Goal: Information Seeking & Learning: Learn about a topic

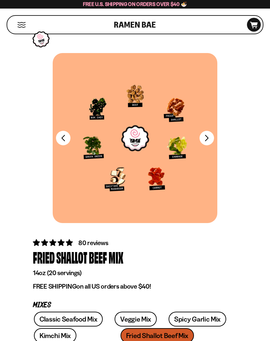
click at [63, 135] on button "FADCB6FD-DFAB-4417-9F21-029242090B77" at bounding box center [63, 138] width 14 height 14
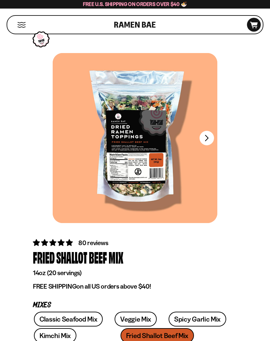
click at [116, 171] on div at bounding box center [135, 138] width 165 height 170
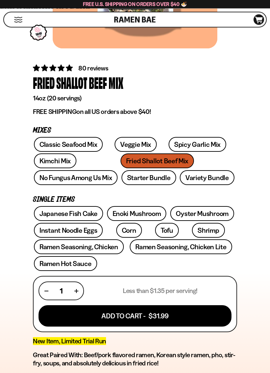
scroll to position [174, 0]
click at [121, 179] on link "Starter Bundle" at bounding box center [148, 177] width 55 height 15
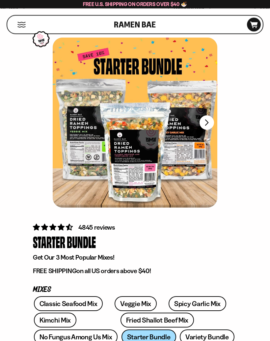
scroll to position [15, 0]
click at [209, 121] on button "FADCB6FD-DFAB-4417-9F21-029242090B77" at bounding box center [207, 122] width 14 height 14
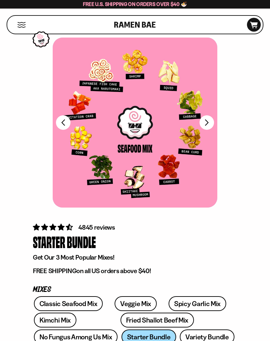
click at [207, 125] on button "FADCB6FD-DFAB-4417-9F21-029242090B77" at bounding box center [207, 122] width 14 height 14
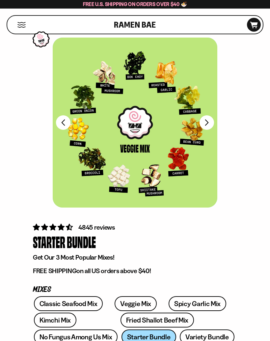
click at [206, 123] on button "FADCB6FD-DFAB-4417-9F21-029242090B77" at bounding box center [207, 122] width 14 height 14
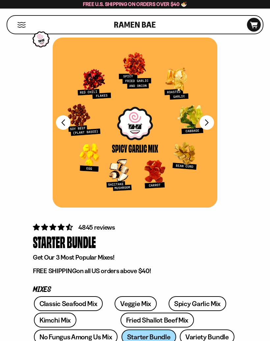
click at [208, 122] on button "FADCB6FD-DFAB-4417-9F21-029242090B77" at bounding box center [207, 122] width 14 height 14
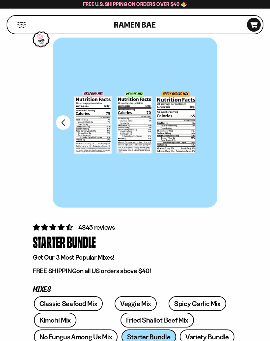
click at [63, 125] on button "FADCB6FD-DFAB-4417-9F21-029242090B77" at bounding box center [63, 122] width 14 height 14
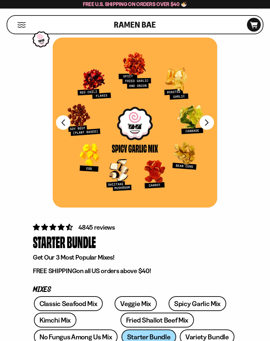
click at [64, 121] on button "FADCB6FD-DFAB-4417-9F21-029242090B77" at bounding box center [63, 122] width 14 height 14
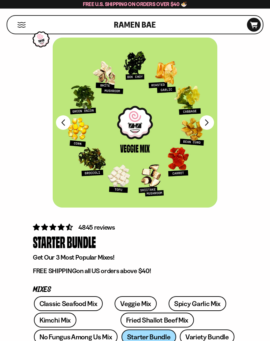
click at [66, 124] on button "FADCB6FD-DFAB-4417-9F21-029242090B77" at bounding box center [63, 122] width 14 height 14
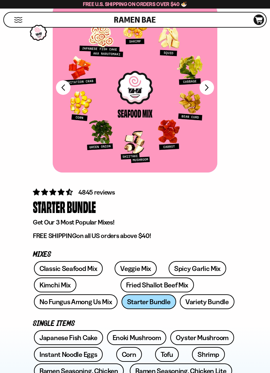
scroll to position [51, 0]
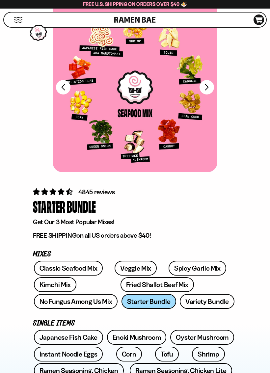
click at [180, 304] on link "Variety Bundle" at bounding box center [207, 301] width 55 height 15
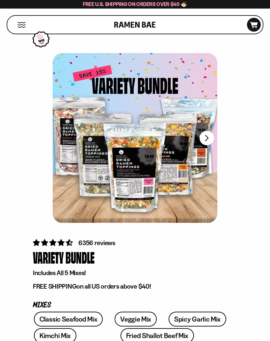
click at [210, 142] on button "FADCB6FD-DFAB-4417-9F21-029242090B77" at bounding box center [207, 138] width 14 height 14
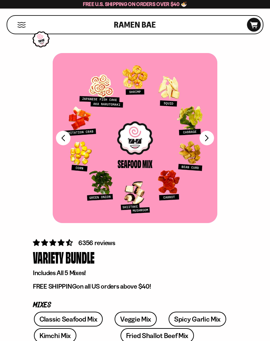
click at [213, 135] on button "FADCB6FD-DFAB-4417-9F21-029242090B77" at bounding box center [207, 138] width 14 height 14
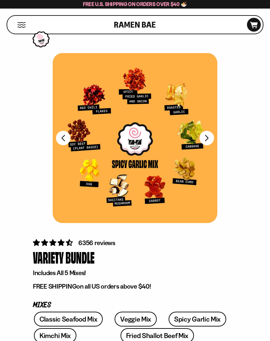
click at [207, 142] on button "FADCB6FD-DFAB-4417-9F21-029242090B77" at bounding box center [207, 138] width 14 height 14
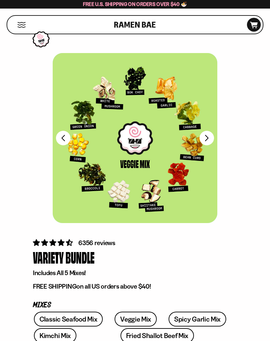
click at [205, 140] on button "FADCB6FD-DFAB-4417-9F21-029242090B77" at bounding box center [207, 138] width 14 height 14
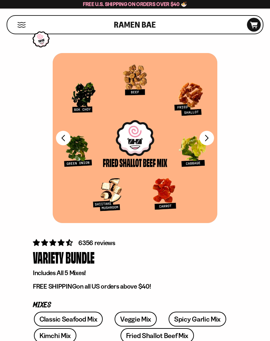
click at [214, 135] on div at bounding box center [135, 138] width 165 height 170
click at [211, 138] on button "FADCB6FD-DFAB-4417-9F21-029242090B77" at bounding box center [207, 138] width 14 height 14
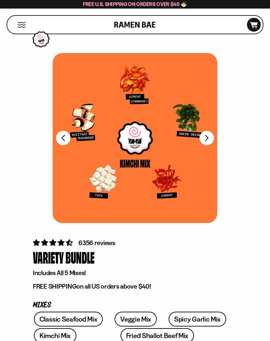
click at [210, 140] on button "FADCB6FD-DFAB-4417-9F21-029242090B77" at bounding box center [207, 138] width 14 height 14
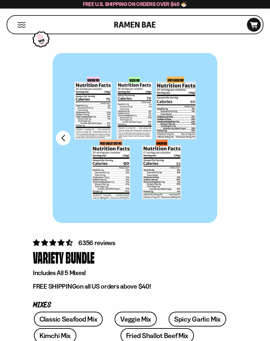
click at [63, 136] on button "FADCB6FD-DFAB-4417-9F21-029242090B77" at bounding box center [63, 138] width 14 height 14
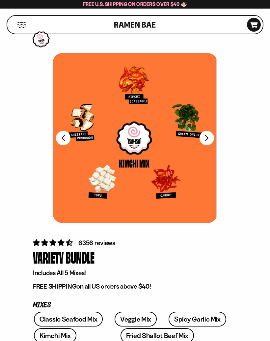
click at [68, 139] on button "FADCB6FD-DFAB-4417-9F21-029242090B77" at bounding box center [63, 138] width 14 height 14
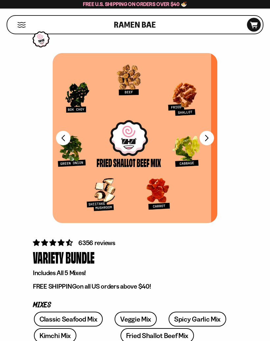
click at [61, 142] on button "FADCB6FD-DFAB-4417-9F21-029242090B77" at bounding box center [63, 138] width 14 height 14
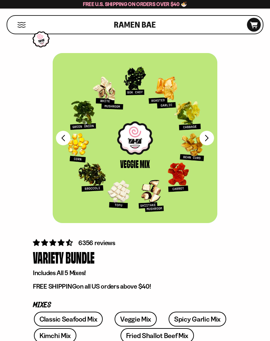
click at [66, 144] on button "FADCB6FD-DFAB-4417-9F21-029242090B77" at bounding box center [63, 138] width 14 height 14
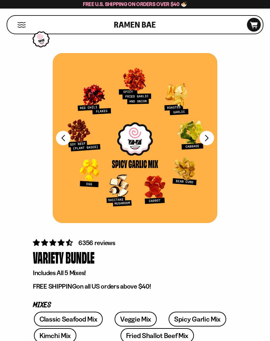
click at [62, 141] on button "FADCB6FD-DFAB-4417-9F21-029242090B77" at bounding box center [63, 138] width 14 height 14
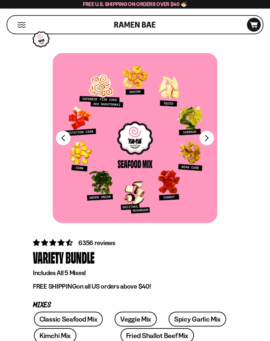
click at [74, 134] on div at bounding box center [135, 138] width 165 height 170
click at [60, 137] on button "FADCB6FD-DFAB-4417-9F21-029242090B77" at bounding box center [63, 138] width 14 height 14
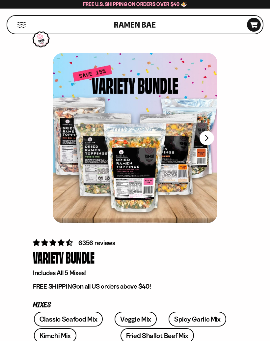
click at [206, 140] on button "FADCB6FD-DFAB-4417-9F21-029242090B77" at bounding box center [207, 138] width 14 height 14
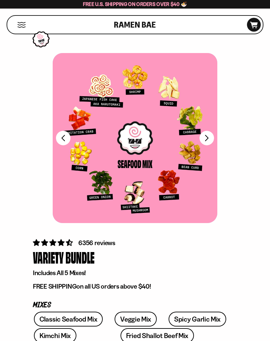
click at [61, 135] on button "FADCB6FD-DFAB-4417-9F21-029242090B77" at bounding box center [63, 138] width 14 height 14
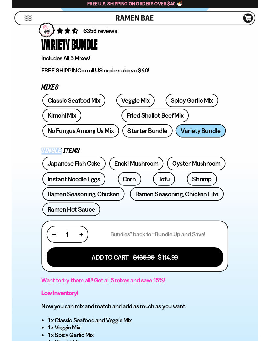
scroll to position [208, 0]
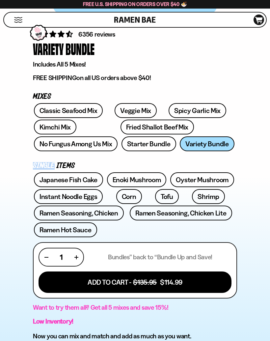
click at [269, 298] on div at bounding box center [135, 179] width 270 height 668
